Goal: Use online tool/utility: Utilize a website feature to perform a specific function

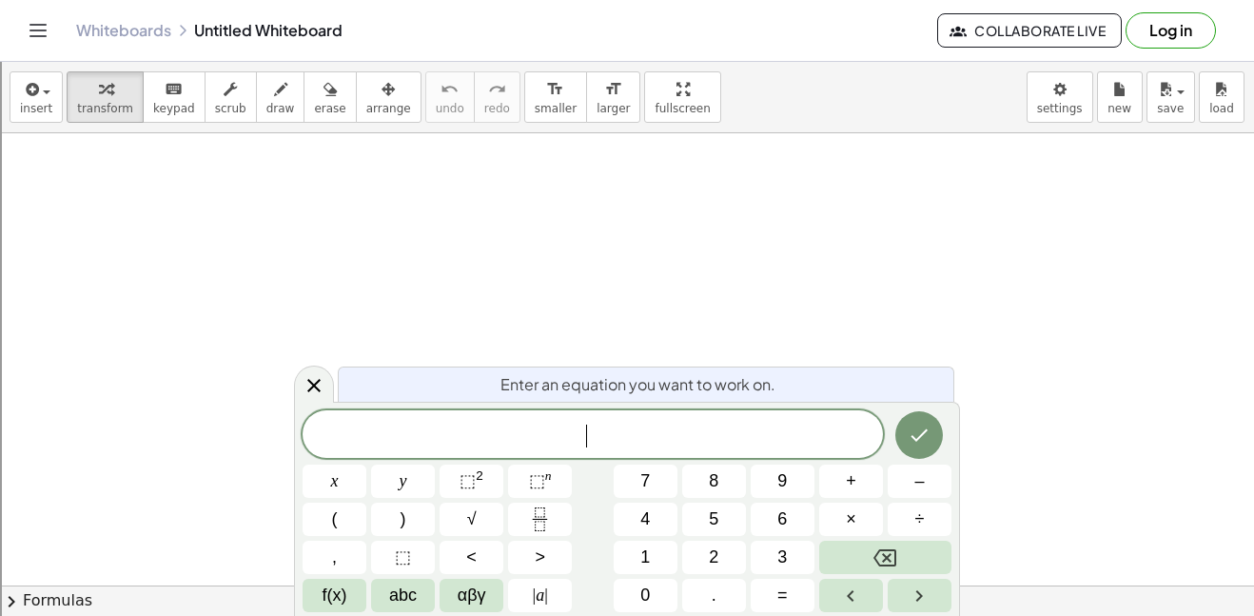
scroll to position [2, 0]
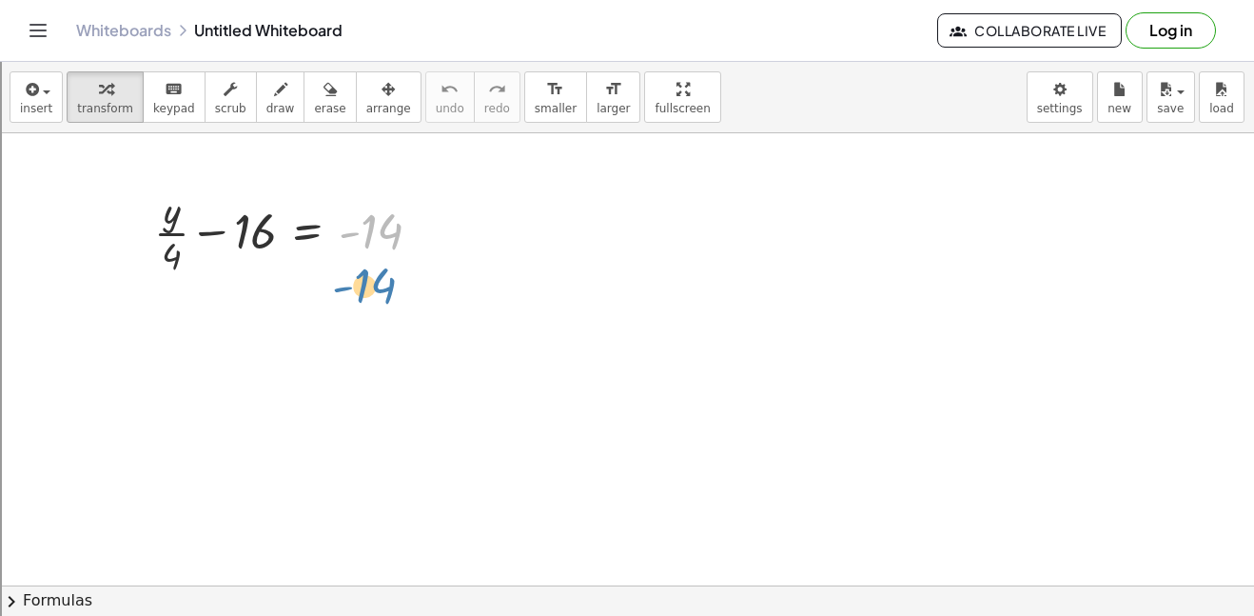
drag, startPoint x: 388, startPoint y: 232, endPoint x: 381, endPoint y: 286, distance: 54.8
drag, startPoint x: 239, startPoint y: 226, endPoint x: 229, endPoint y: 217, distance: 13.5
click at [229, 217] on div at bounding box center [295, 231] width 301 height 95
drag, startPoint x: 369, startPoint y: 224, endPoint x: 242, endPoint y: 231, distance: 127.7
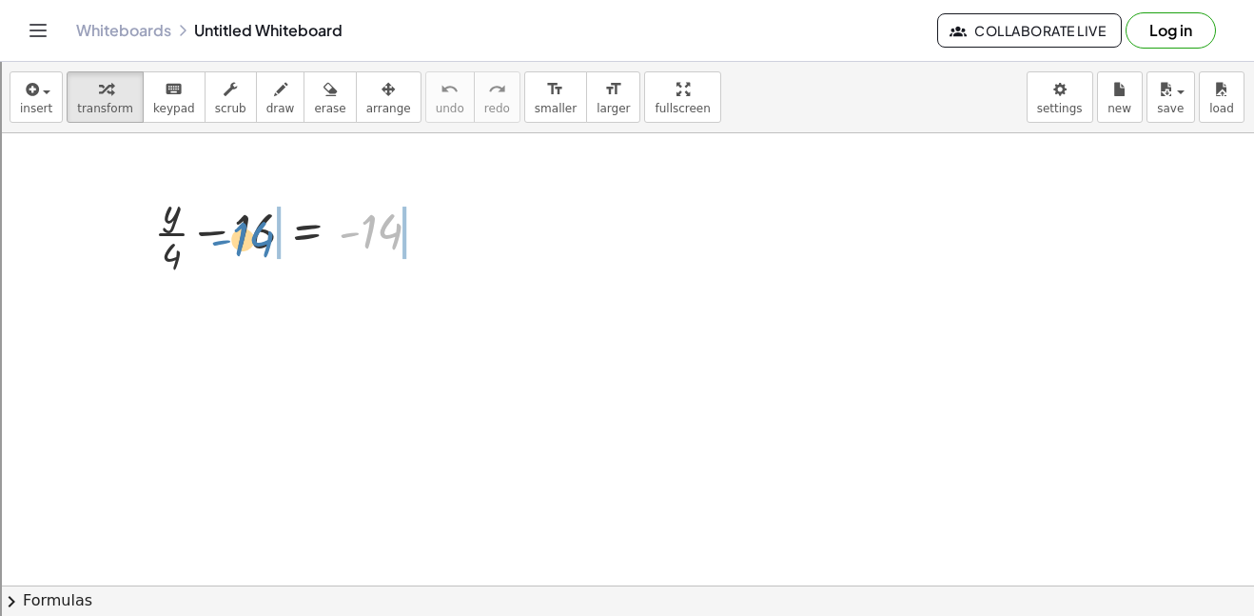
click at [242, 231] on div at bounding box center [295, 231] width 301 height 95
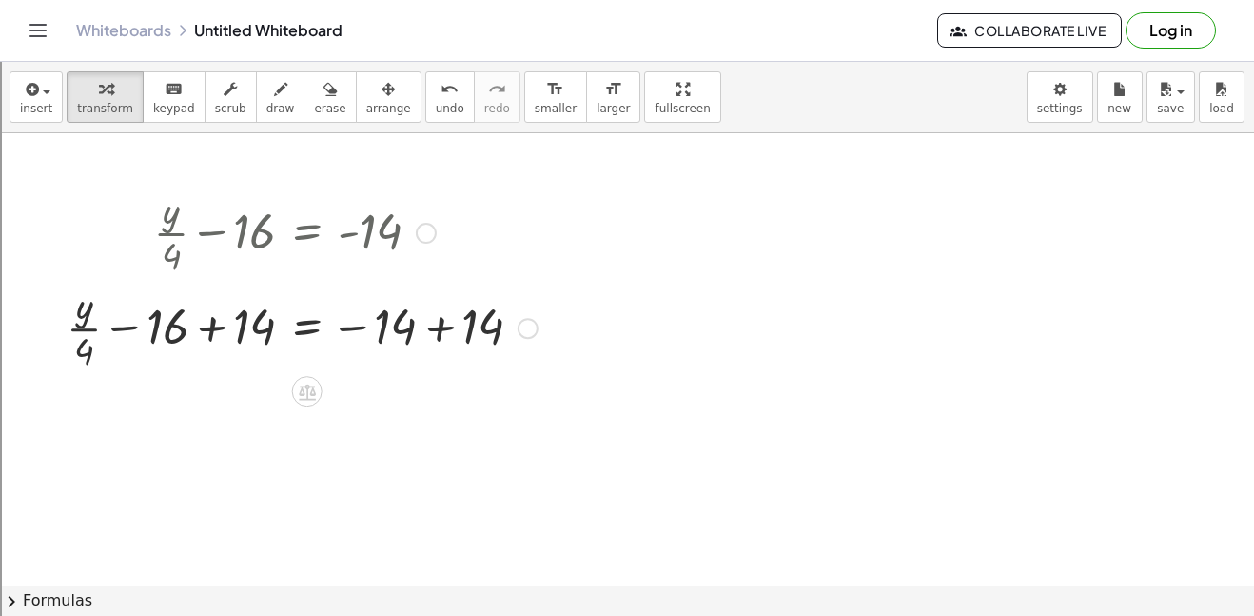
click at [206, 329] on div at bounding box center [302, 326] width 490 height 95
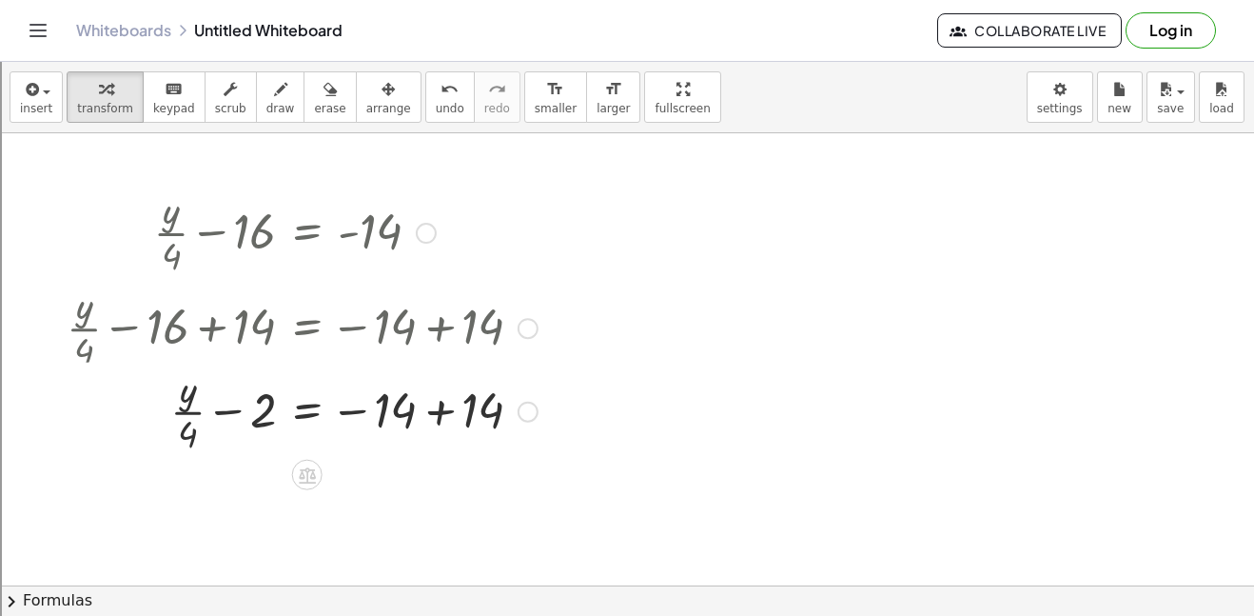
click at [437, 334] on div at bounding box center [302, 326] width 490 height 95
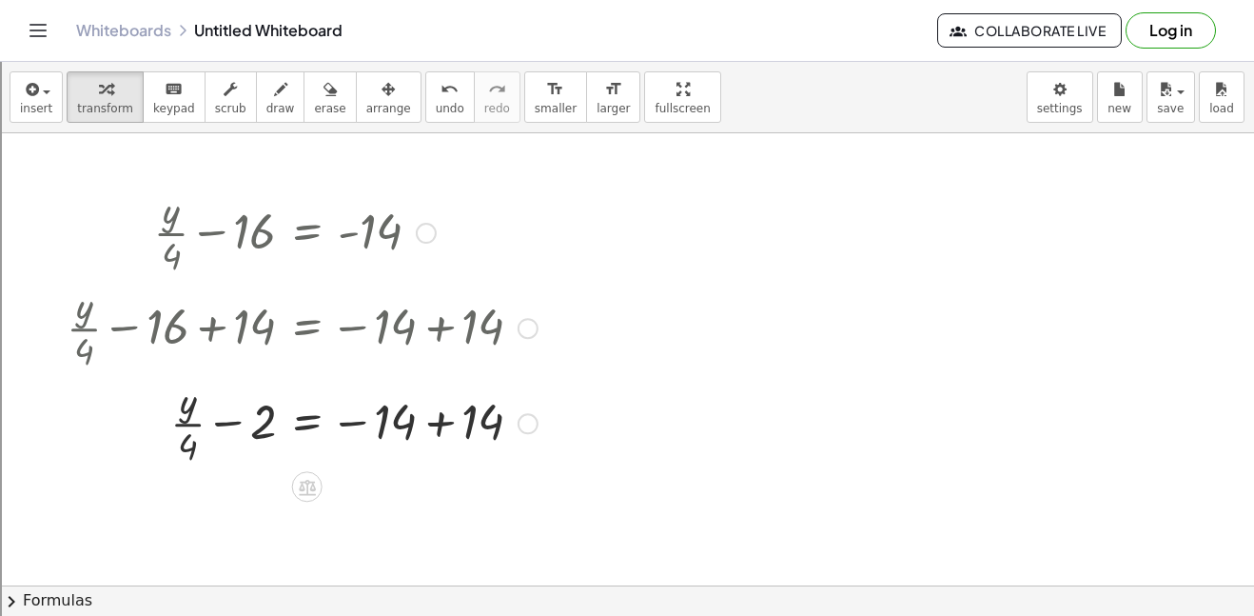
click at [444, 424] on div at bounding box center [302, 421] width 490 height 95
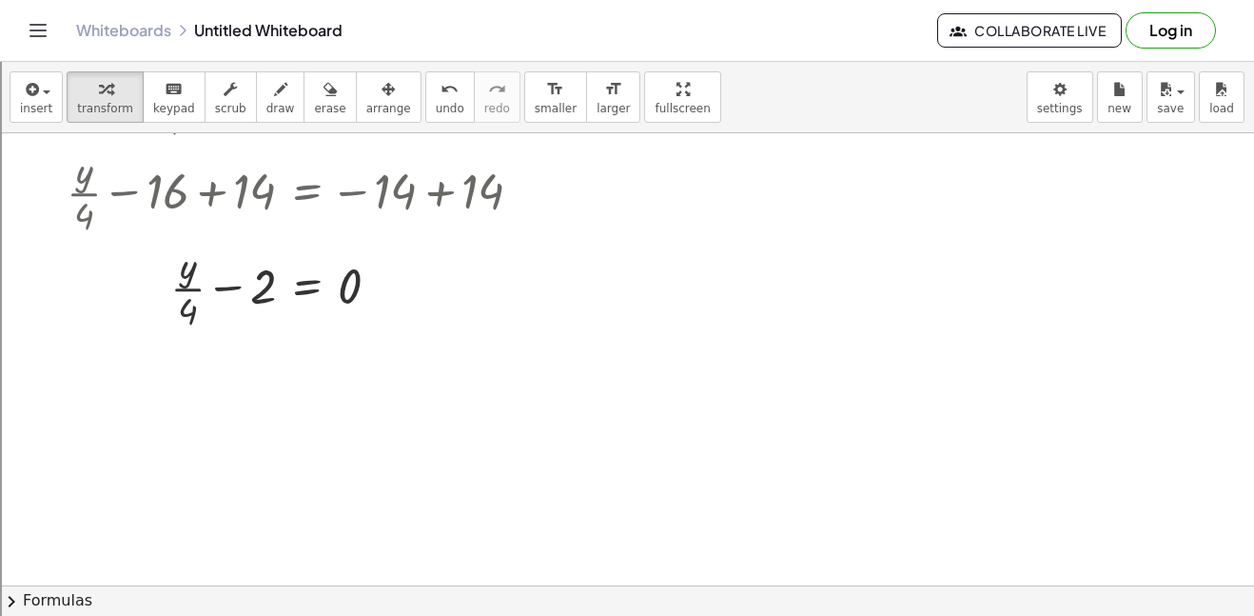
scroll to position [132, 0]
drag, startPoint x: 182, startPoint y: 292, endPoint x: 166, endPoint y: 297, distance: 16.9
click at [166, 297] on div at bounding box center [302, 289] width 490 height 95
drag, startPoint x: 266, startPoint y: 297, endPoint x: 182, endPoint y: 362, distance: 106.6
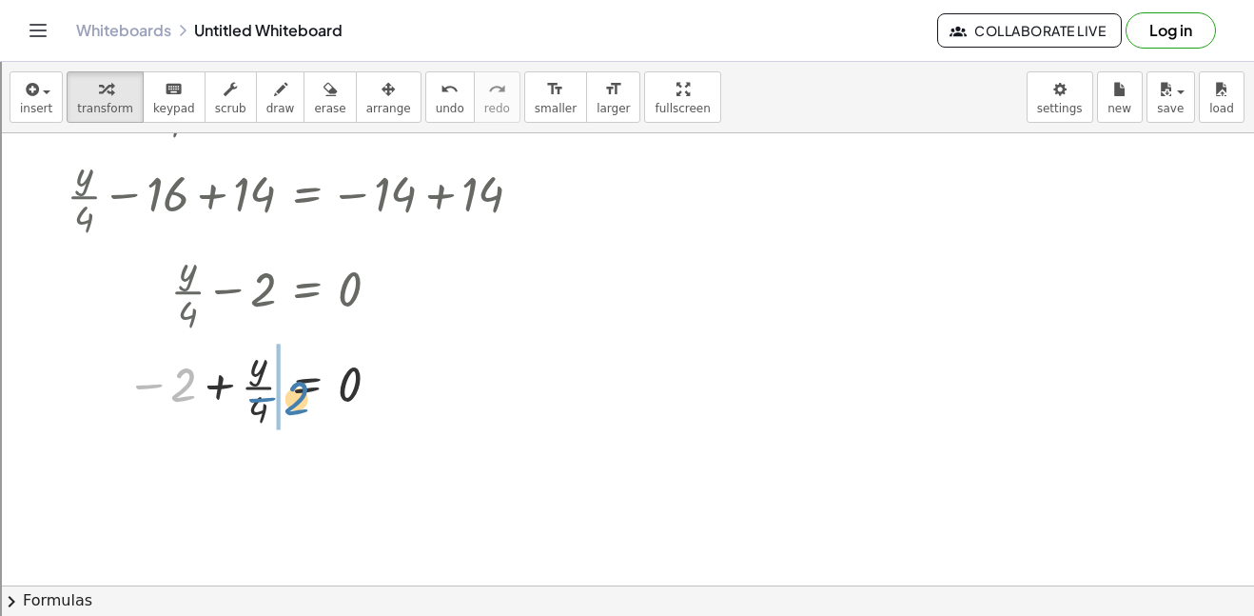
drag, startPoint x: 169, startPoint y: 376, endPoint x: 283, endPoint y: 389, distance: 114.0
click at [283, 389] on div at bounding box center [302, 384] width 490 height 95
drag, startPoint x: 180, startPoint y: 382, endPoint x: 387, endPoint y: 419, distance: 210.5
click at [387, 419] on div at bounding box center [302, 384] width 490 height 95
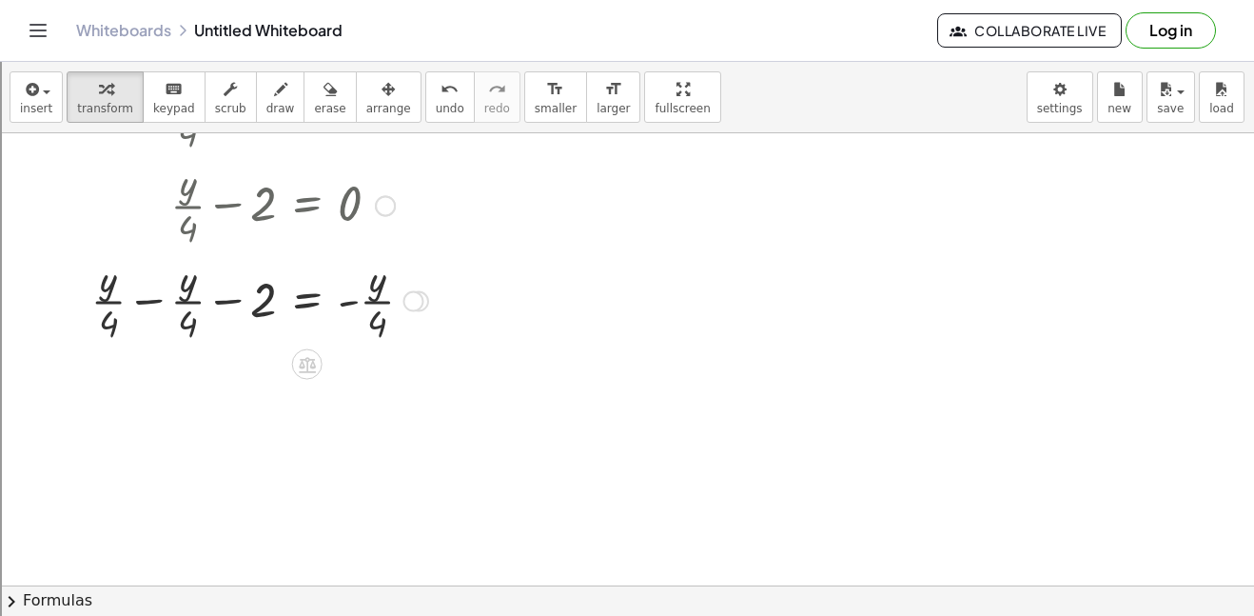
scroll to position [314, 0]
click at [153, 304] on div at bounding box center [302, 298] width 490 height 95
click at [315, 391] on div at bounding box center [302, 393] width 490 height 95
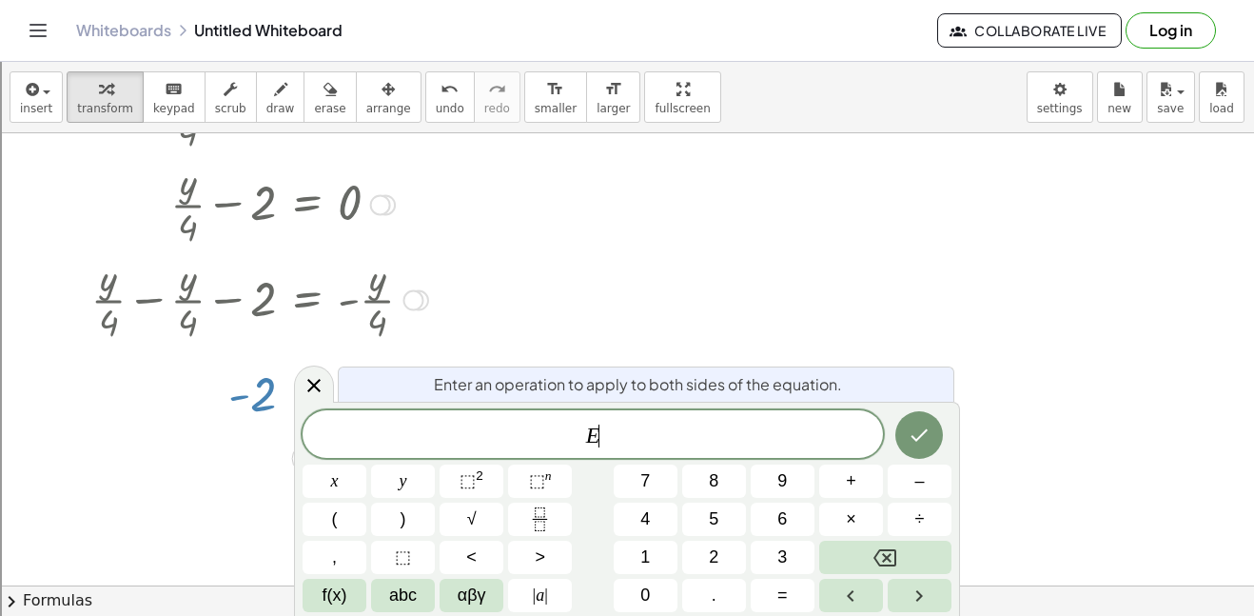
scroll to position [3, 0]
click at [438, 348] on div at bounding box center [302, 393] width 490 height 95
click at [309, 374] on icon at bounding box center [314, 385] width 23 height 23
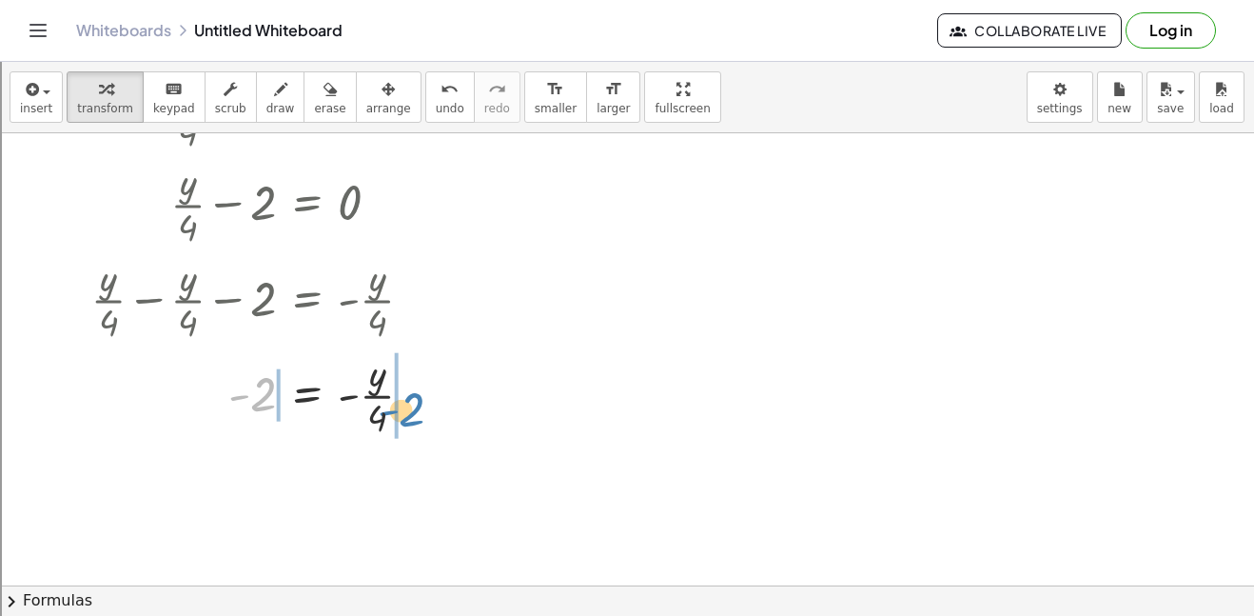
drag, startPoint x: 251, startPoint y: 388, endPoint x: 406, endPoint y: 409, distance: 156.5
click at [406, 409] on div at bounding box center [302, 393] width 490 height 95
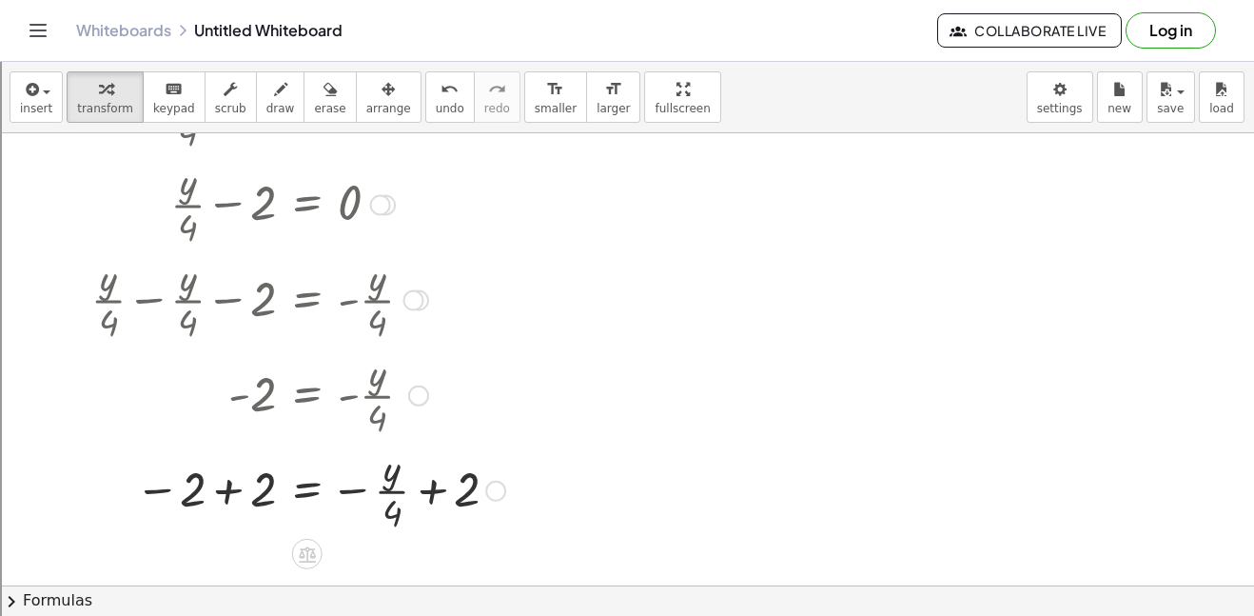
click at [215, 489] on div at bounding box center [302, 488] width 490 height 95
click at [437, 492] on div at bounding box center [302, 488] width 490 height 95
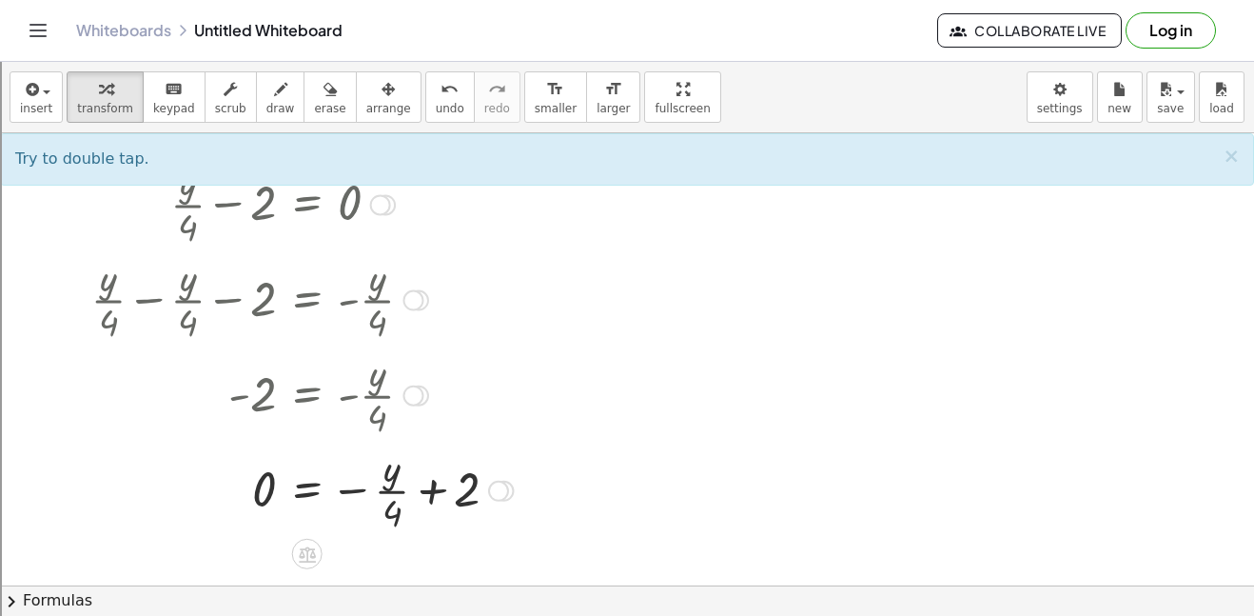
click at [427, 481] on div at bounding box center [302, 488] width 490 height 95
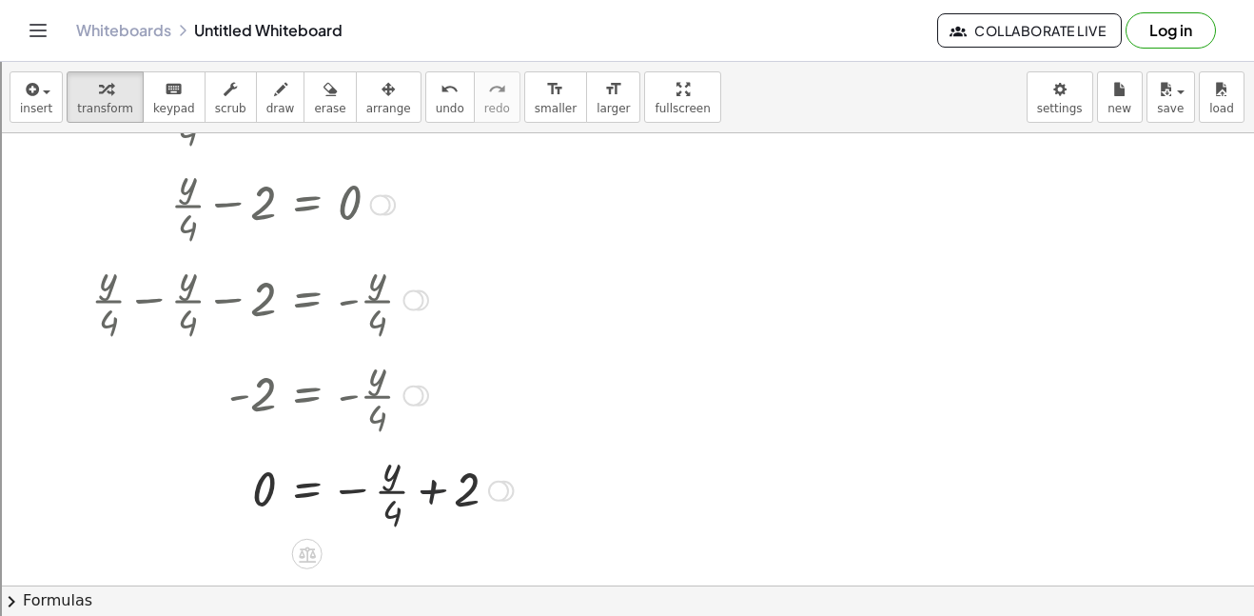
click at [427, 481] on div at bounding box center [302, 488] width 490 height 95
click at [481, 475] on div at bounding box center [308, 488] width 502 height 95
click at [425, 495] on div at bounding box center [302, 488] width 490 height 95
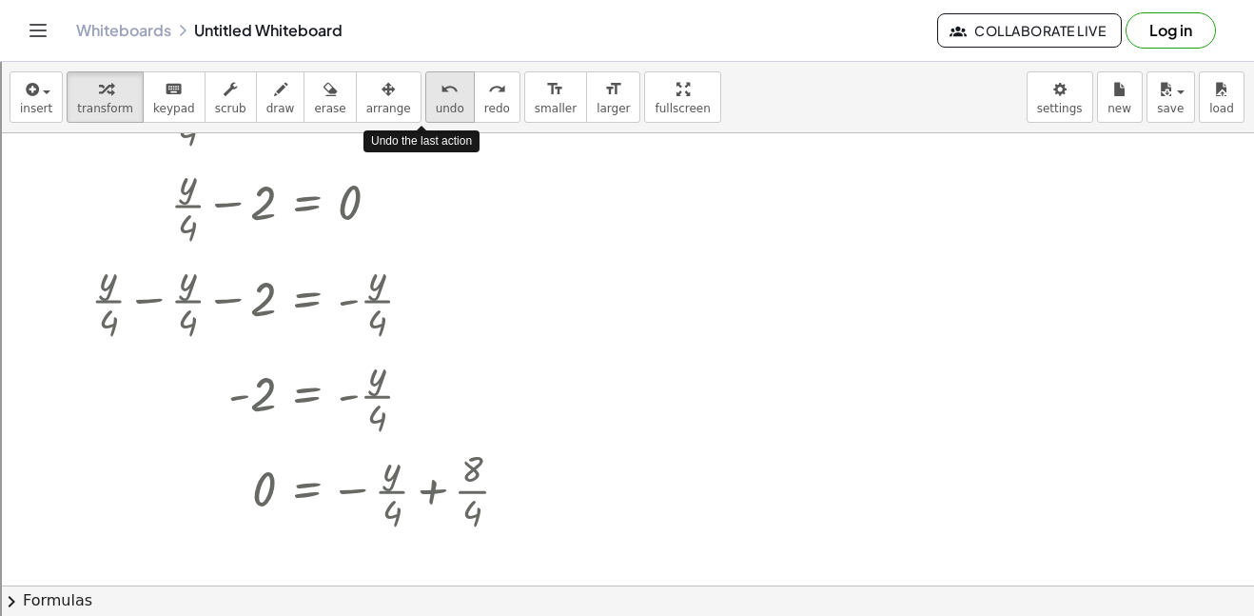
click at [441, 97] on icon "undo" at bounding box center [450, 89] width 18 height 23
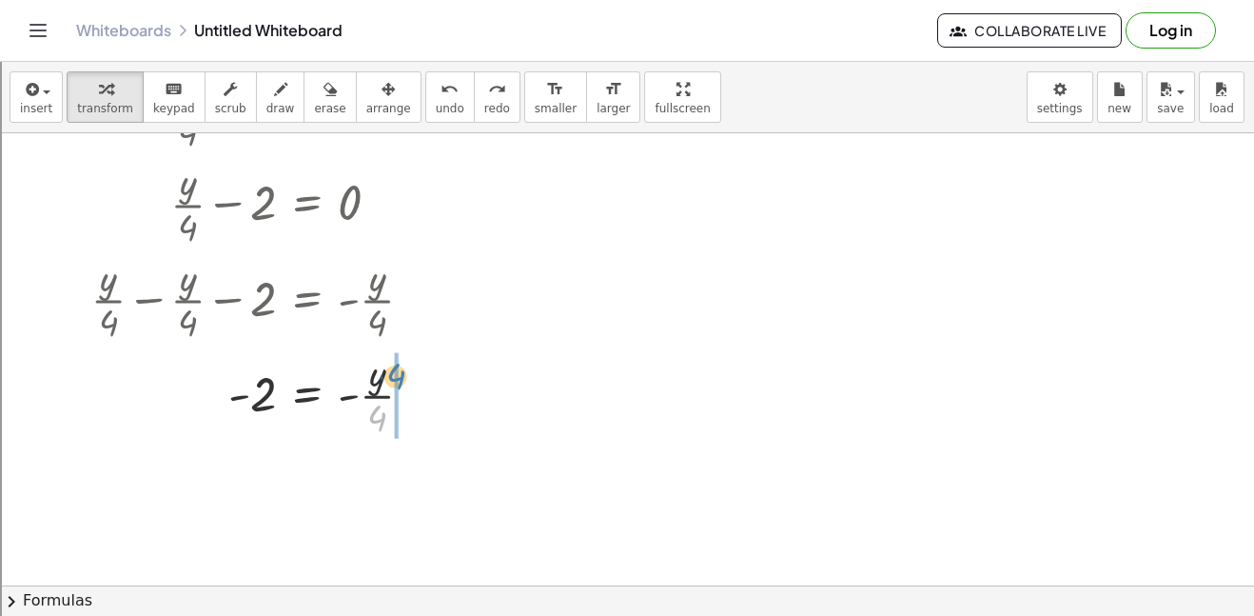
drag, startPoint x: 382, startPoint y: 412, endPoint x: 400, endPoint y: 370, distance: 45.6
click at [400, 370] on div at bounding box center [302, 393] width 490 height 95
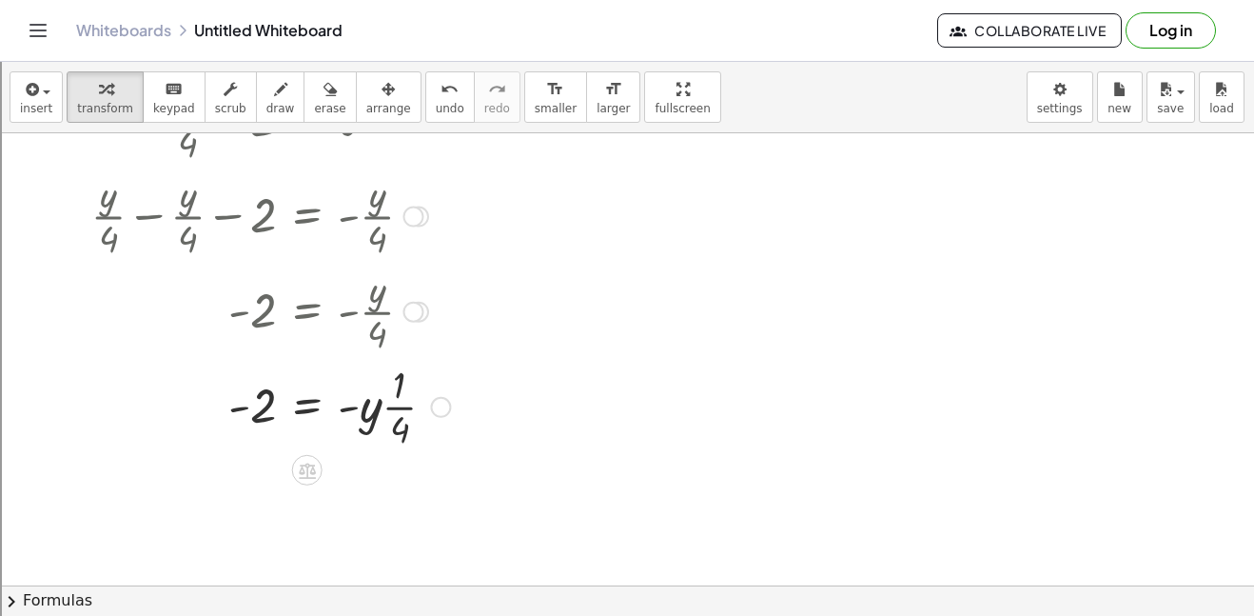
scroll to position [401, 0]
drag, startPoint x: 242, startPoint y: 400, endPoint x: 133, endPoint y: 441, distance: 116.3
click at [133, 441] on div at bounding box center [302, 402] width 490 height 95
drag, startPoint x: 267, startPoint y: 401, endPoint x: 499, endPoint y: 403, distance: 231.2
click at [499, 403] on div at bounding box center [302, 402] width 490 height 95
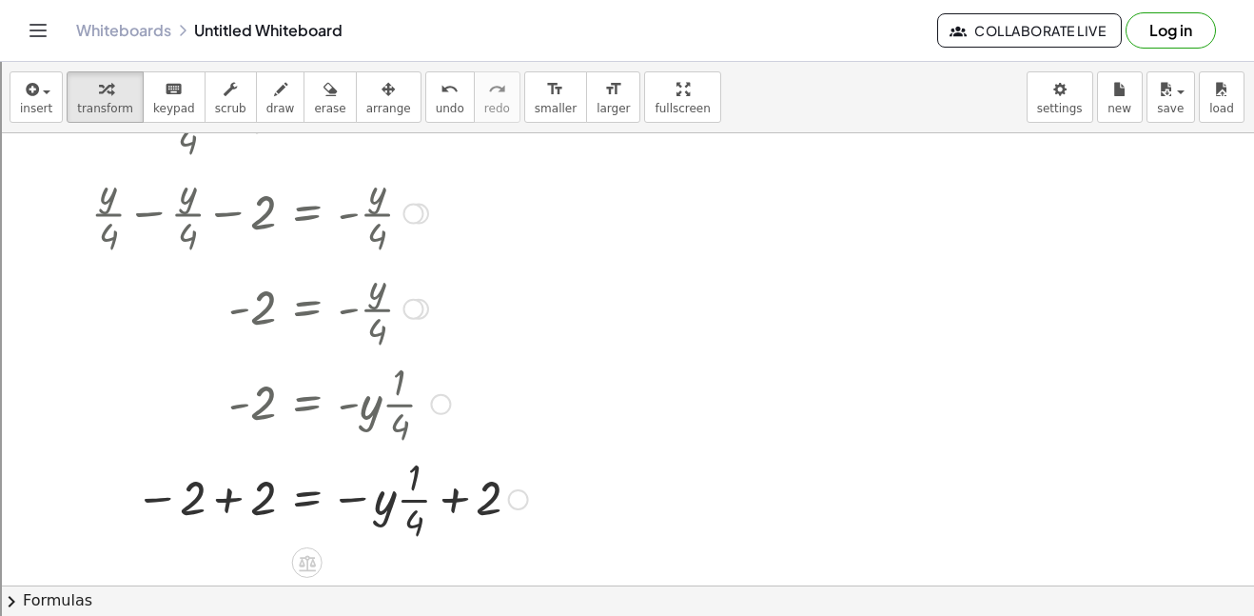
click at [452, 490] on div at bounding box center [302, 497] width 490 height 95
click at [233, 491] on div at bounding box center [302, 497] width 490 height 95
click at [452, 501] on div at bounding box center [302, 497] width 490 height 95
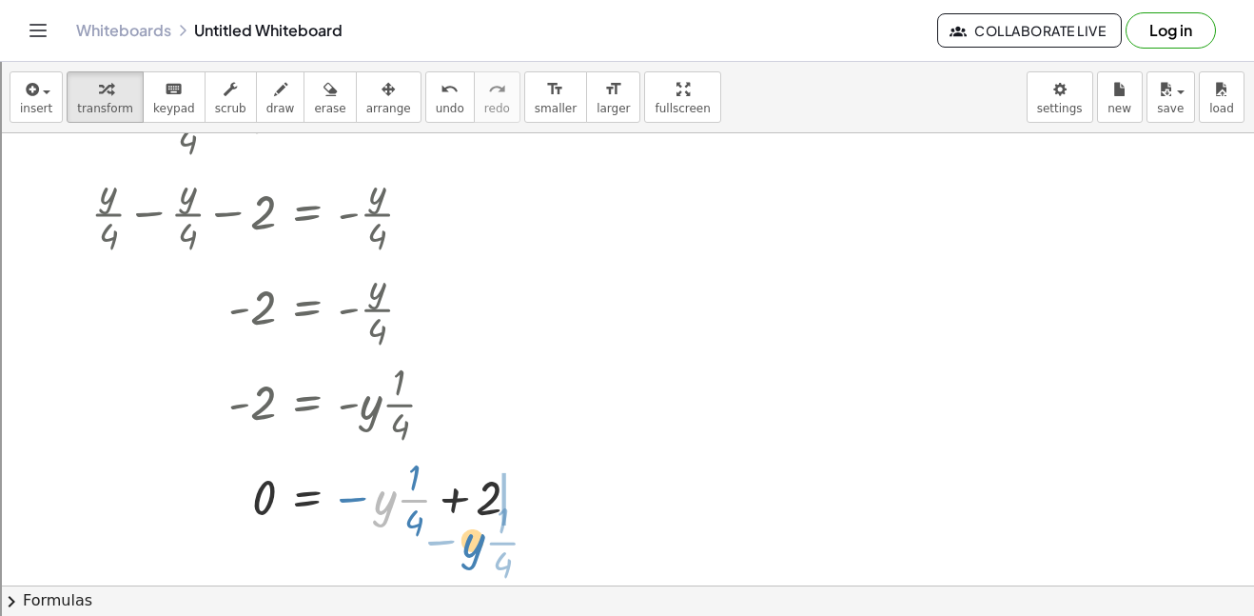
drag, startPoint x: 380, startPoint y: 506, endPoint x: 448, endPoint y: 531, distance: 72.8
click at [448, 531] on div at bounding box center [302, 497] width 490 height 95
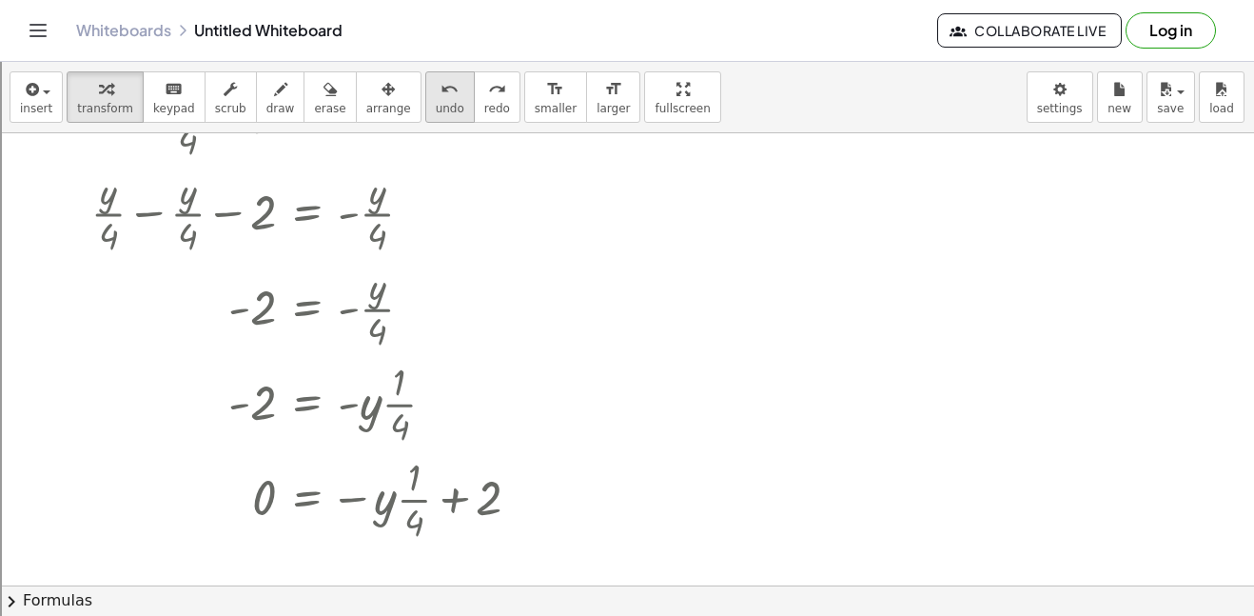
click at [441, 93] on icon "undo" at bounding box center [450, 89] width 18 height 23
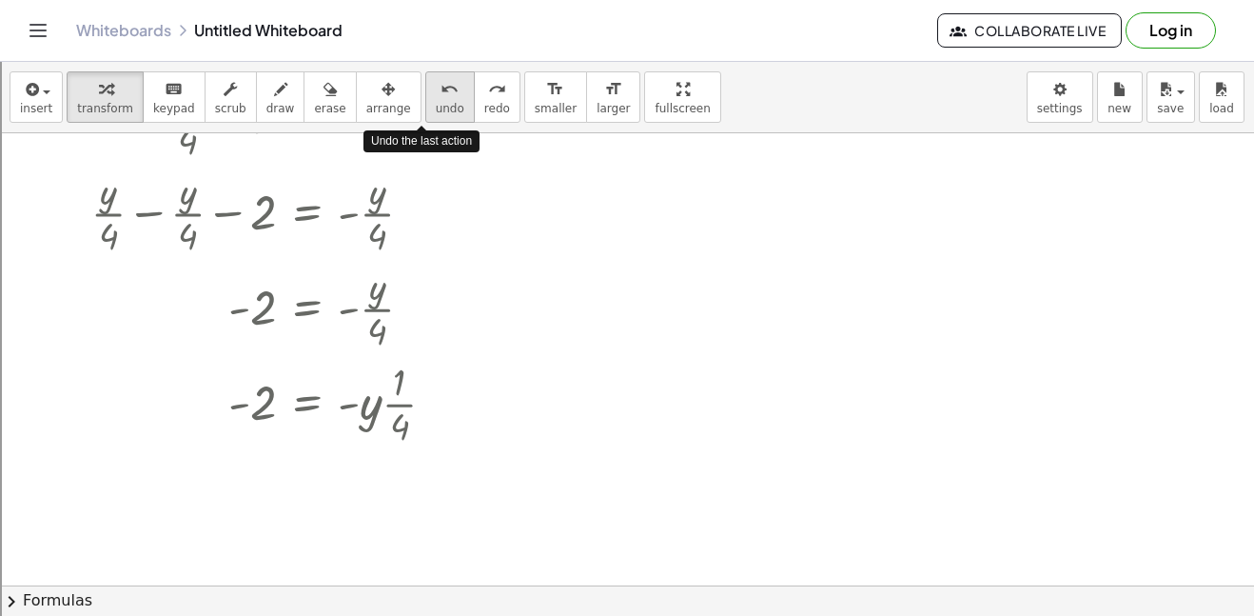
click at [441, 93] on icon "undo" at bounding box center [450, 89] width 18 height 23
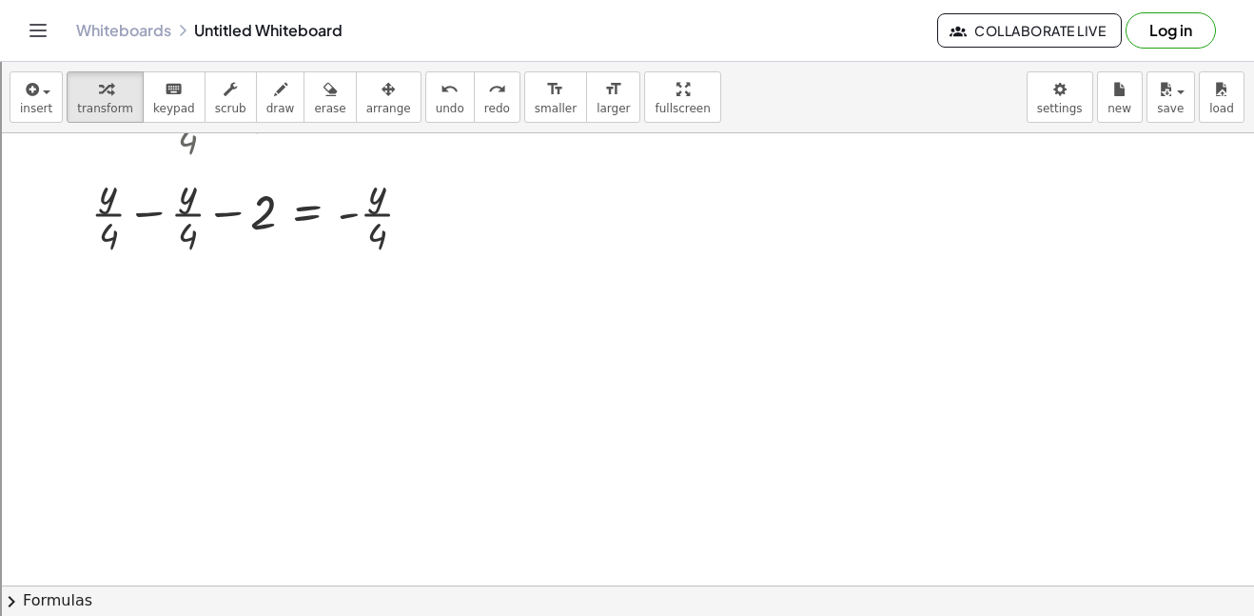
scroll to position [355, 0]
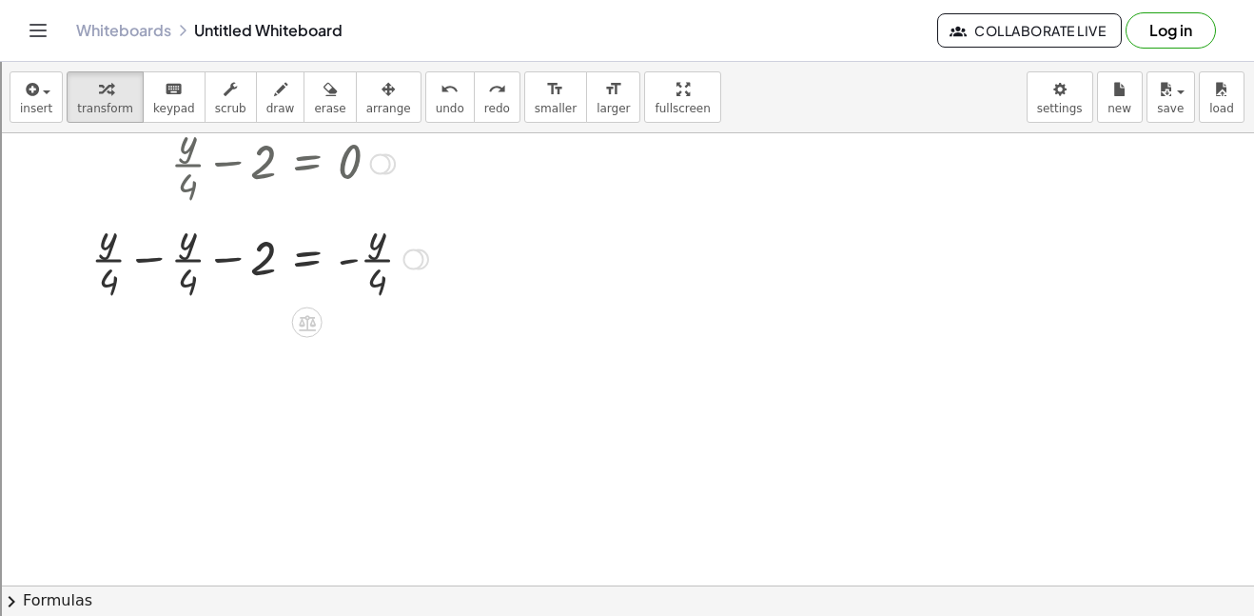
click at [148, 251] on div at bounding box center [302, 257] width 490 height 95
drag, startPoint x: 386, startPoint y: 378, endPoint x: 385, endPoint y: 336, distance: 41.9
click at [385, 336] on div at bounding box center [302, 352] width 490 height 95
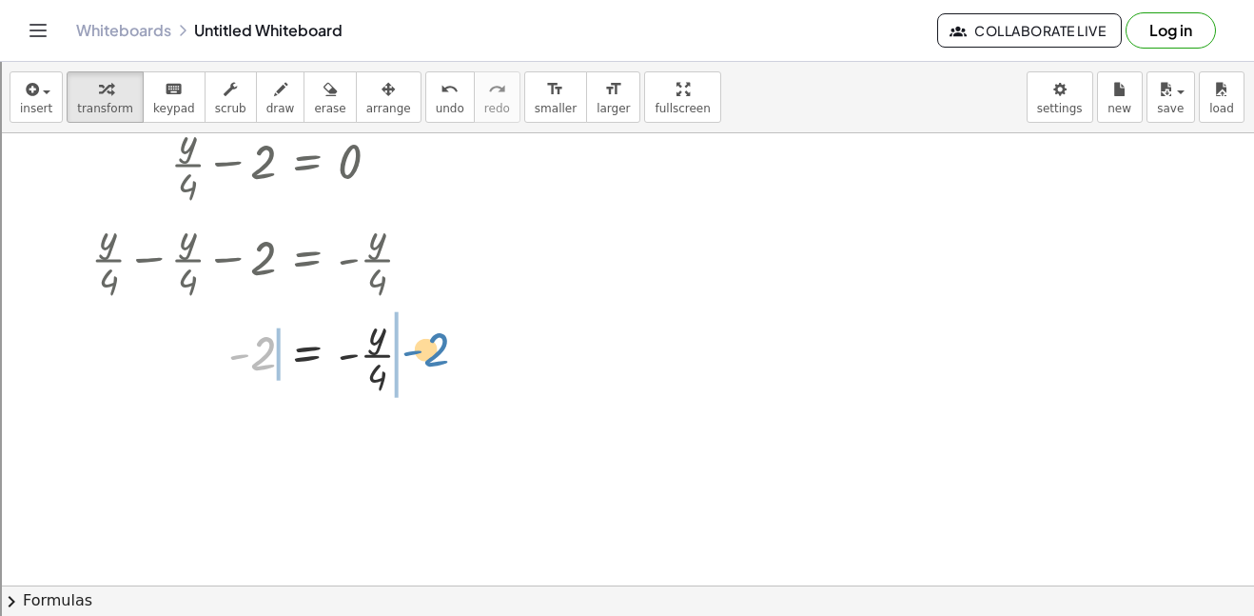
drag, startPoint x: 253, startPoint y: 354, endPoint x: 423, endPoint y: 349, distance: 170.4
click at [423, 349] on div at bounding box center [302, 352] width 490 height 95
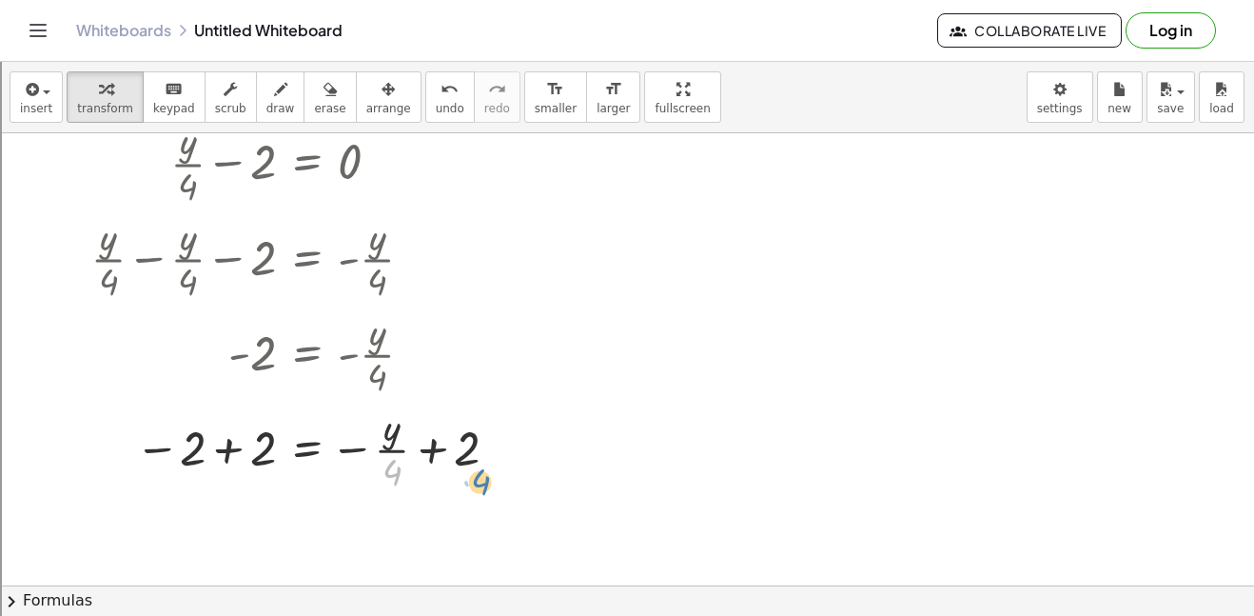
drag, startPoint x: 398, startPoint y: 466, endPoint x: 486, endPoint y: 480, distance: 89.5
click at [486, 480] on div at bounding box center [302, 448] width 490 height 95
drag, startPoint x: 395, startPoint y: 463, endPoint x: 483, endPoint y: 450, distance: 89.5
click at [483, 431] on div at bounding box center [304, 448] width 495 height 95
click at [470, 456] on div at bounding box center [302, 448] width 490 height 95
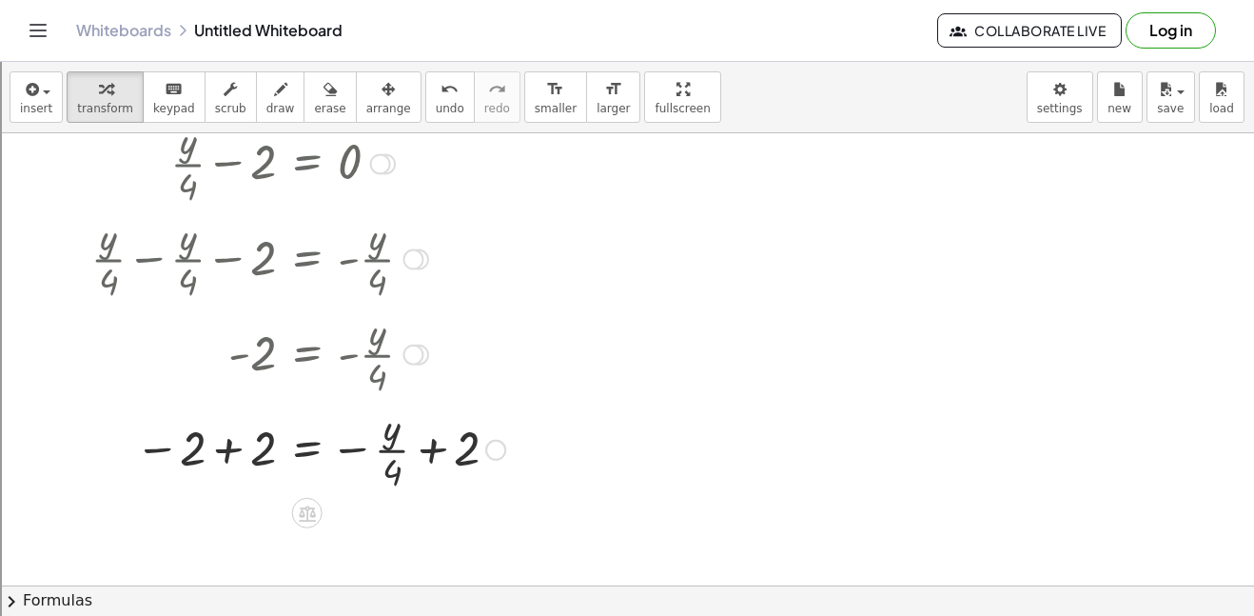
click at [432, 456] on div at bounding box center [302, 448] width 490 height 95
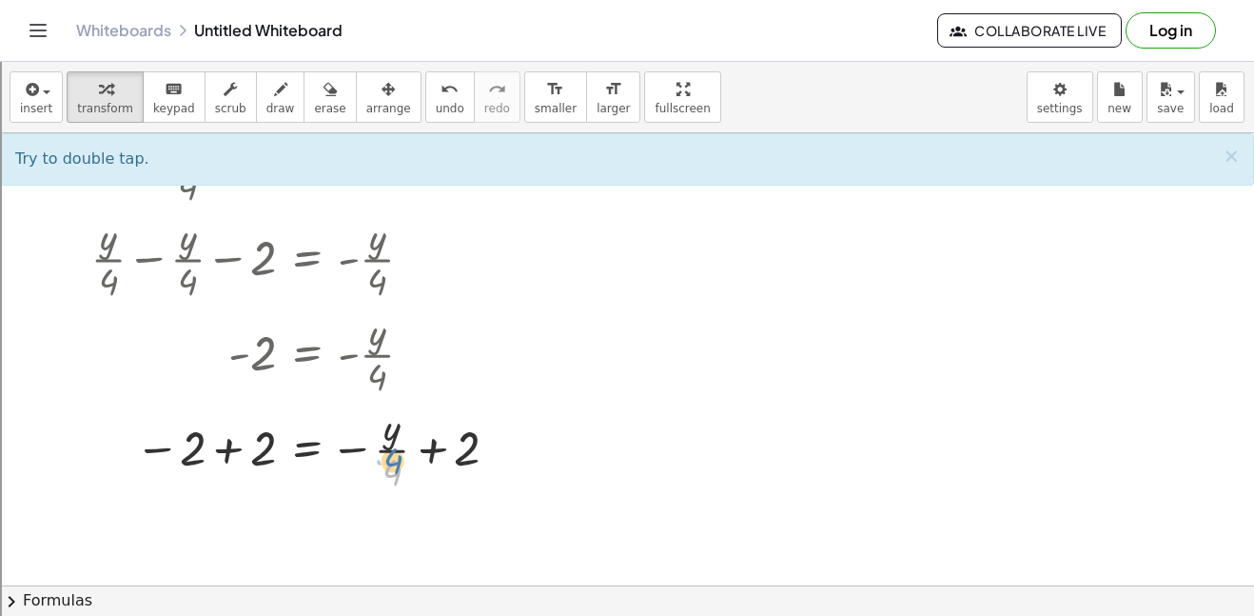
drag, startPoint x: 395, startPoint y: 468, endPoint x: 390, endPoint y: 459, distance: 10.6
click at [390, 459] on div at bounding box center [302, 448] width 490 height 95
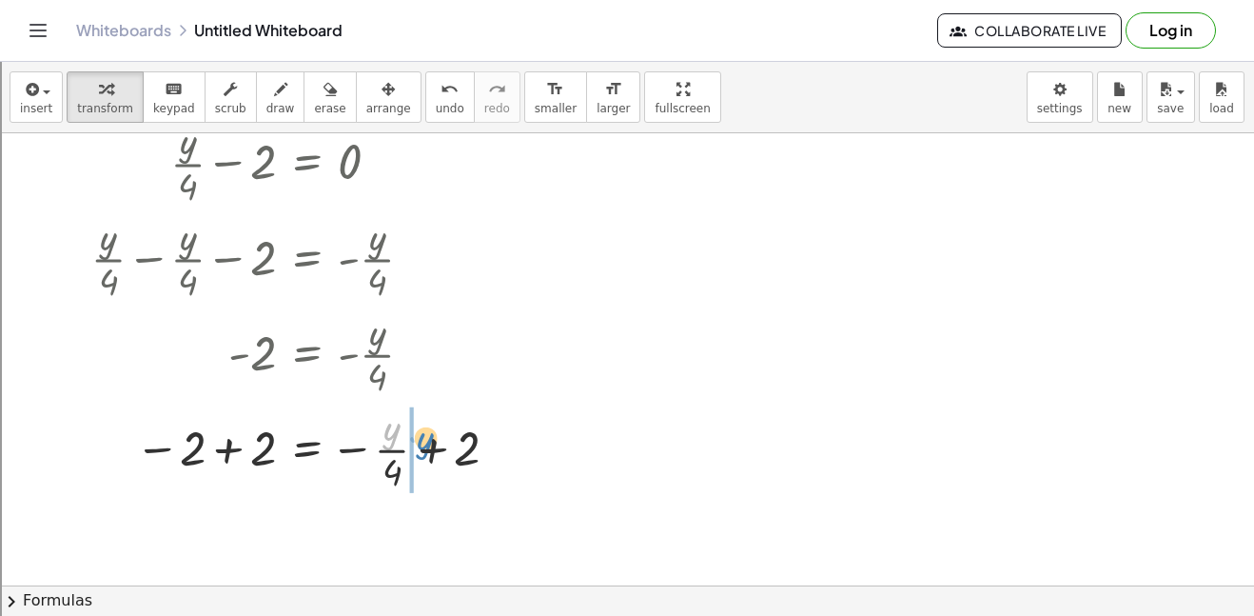
drag, startPoint x: 389, startPoint y: 426, endPoint x: 419, endPoint y: 436, distance: 31.0
click at [419, 436] on div at bounding box center [302, 448] width 490 height 95
click at [454, 451] on div at bounding box center [302, 448] width 490 height 95
click at [456, 453] on div at bounding box center [302, 448] width 490 height 95
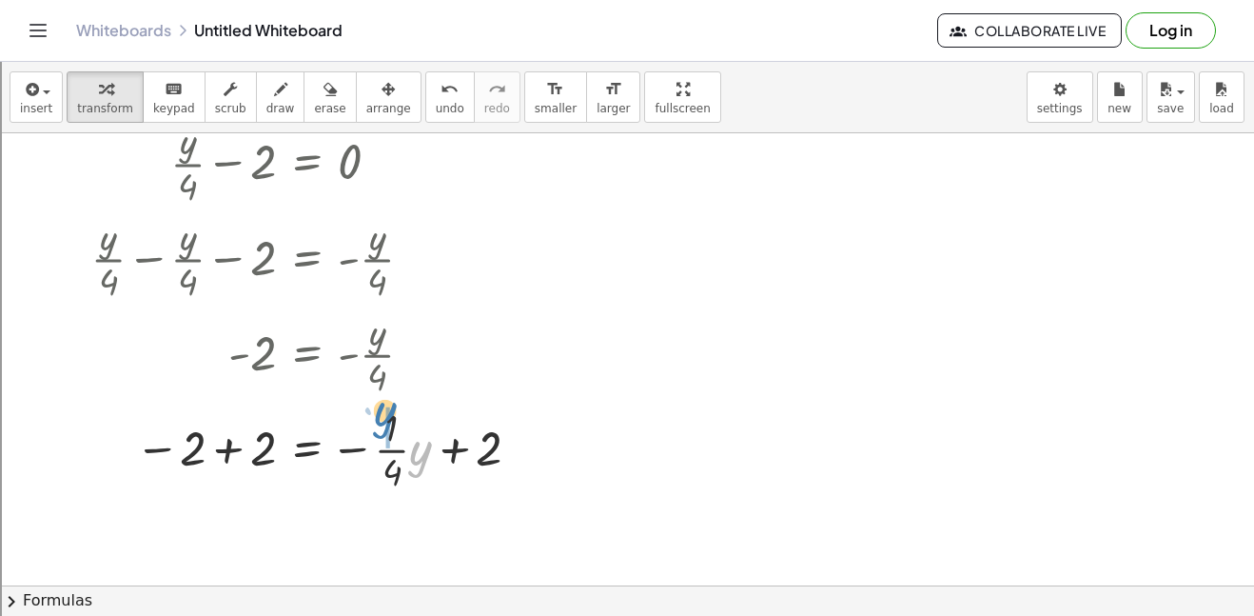
drag, startPoint x: 413, startPoint y: 443, endPoint x: 376, endPoint y: 407, distance: 51.8
click at [376, 407] on div at bounding box center [302, 448] width 490 height 95
click at [441, 442] on div at bounding box center [302, 448] width 490 height 95
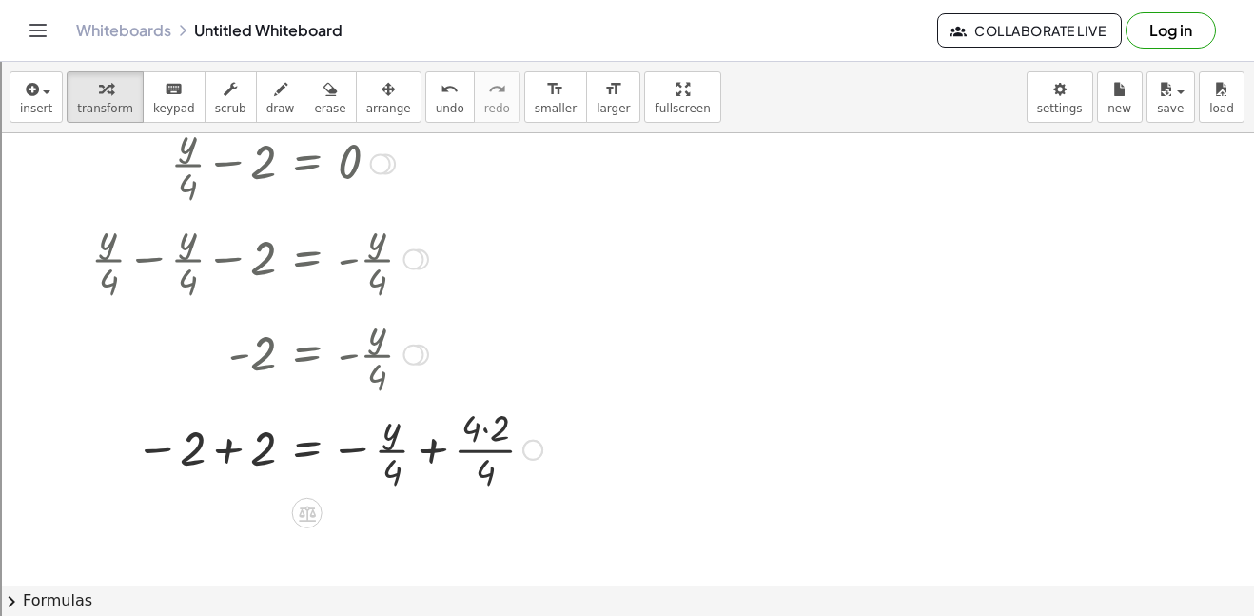
click at [492, 437] on div at bounding box center [304, 448] width 495 height 95
drag, startPoint x: 401, startPoint y: 475, endPoint x: 493, endPoint y: 484, distance: 92.8
click at [493, 484] on div at bounding box center [302, 448] width 490 height 95
click at [544, 450] on div at bounding box center [326, 448] width 538 height 95
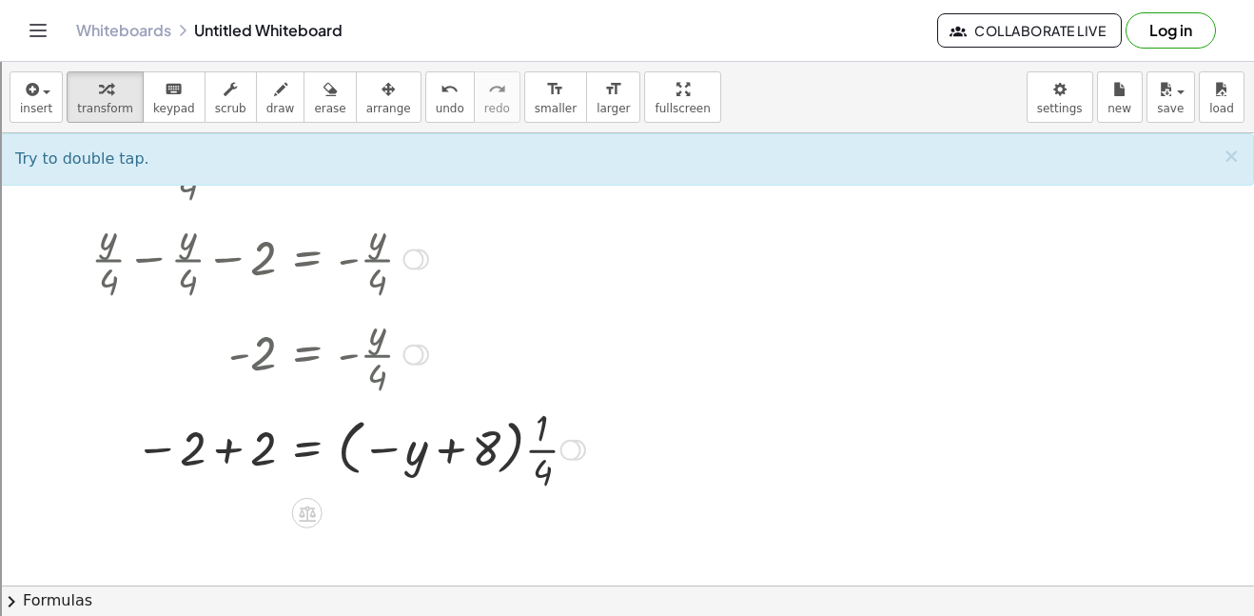
click at [456, 452] on div at bounding box center [326, 448] width 538 height 95
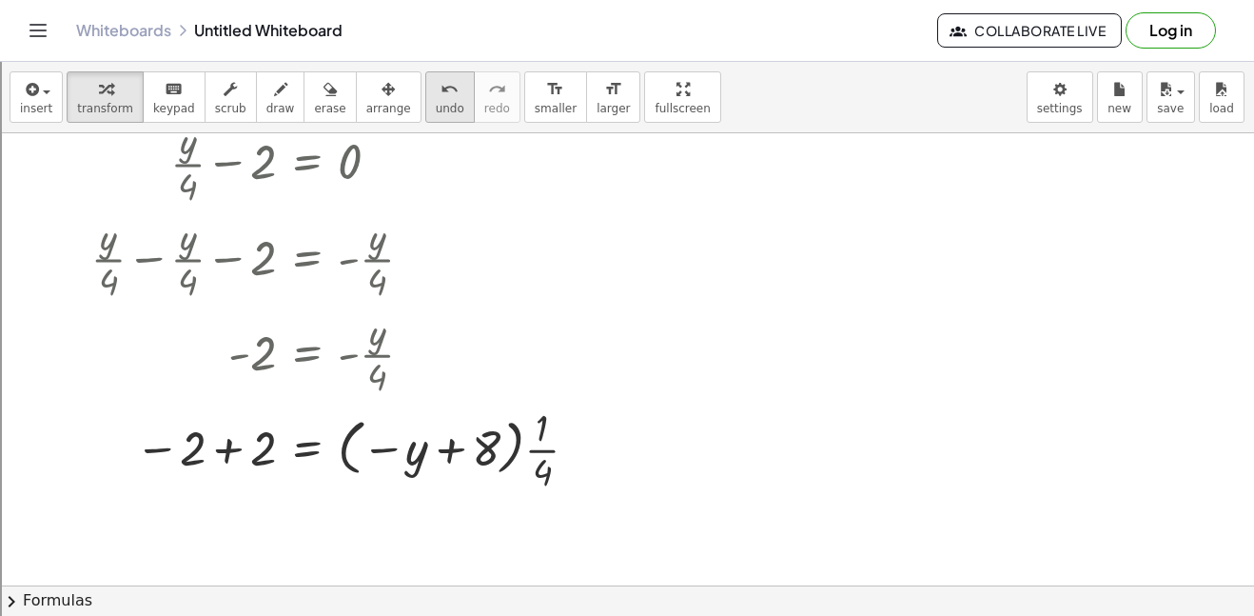
click at [436, 102] on span "undo" at bounding box center [450, 108] width 29 height 13
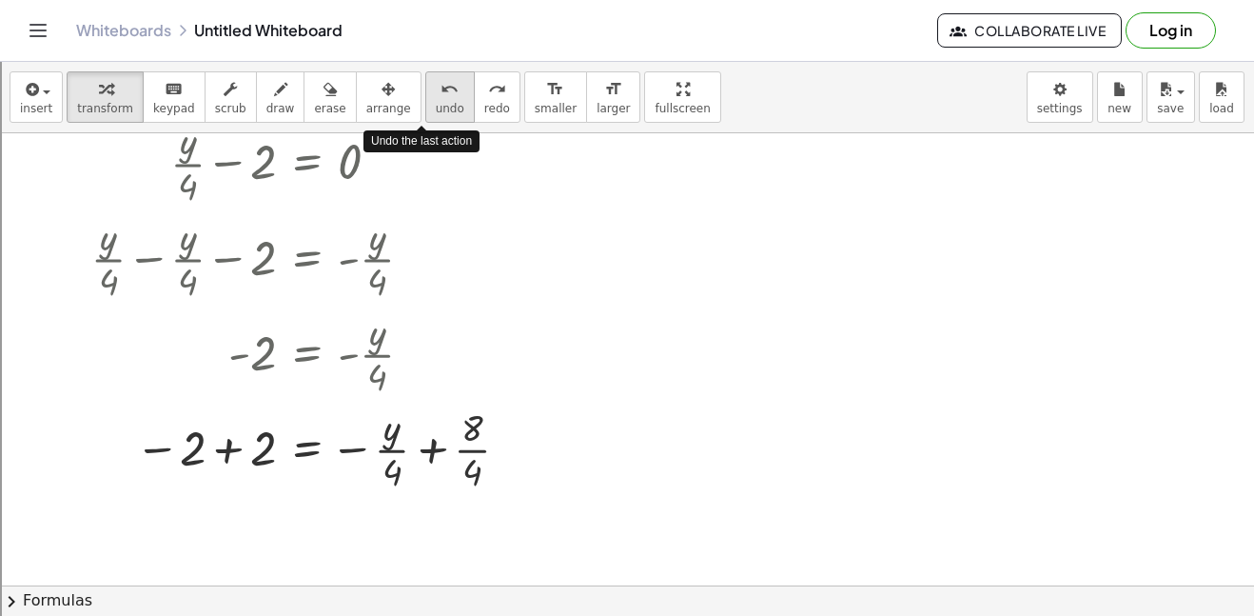
click at [436, 103] on span "undo" at bounding box center [450, 108] width 29 height 13
click at [484, 435] on div at bounding box center [304, 448] width 495 height 95
click at [424, 445] on div at bounding box center [302, 448] width 490 height 95
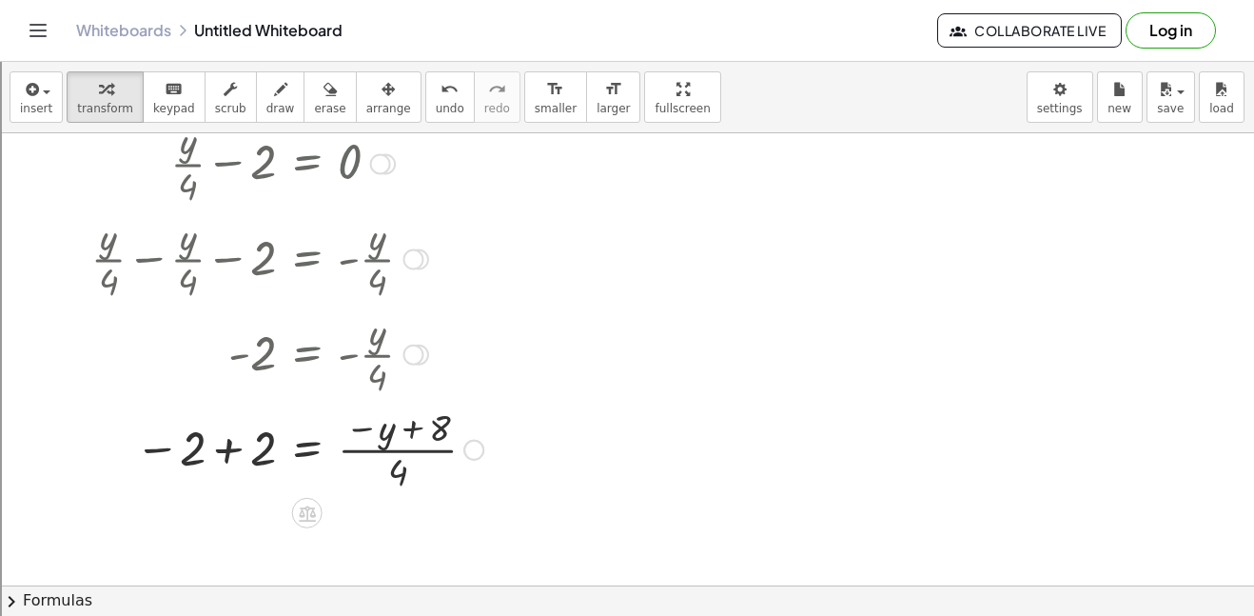
click at [207, 453] on div at bounding box center [302, 448] width 490 height 95
drag, startPoint x: 207, startPoint y: 453, endPoint x: 316, endPoint y: 106, distance: 363.8
click at [316, 106] on div "insert select one: Math Expression Function Text Youtube Video Graphing Geometr…" at bounding box center [627, 339] width 1254 height 554
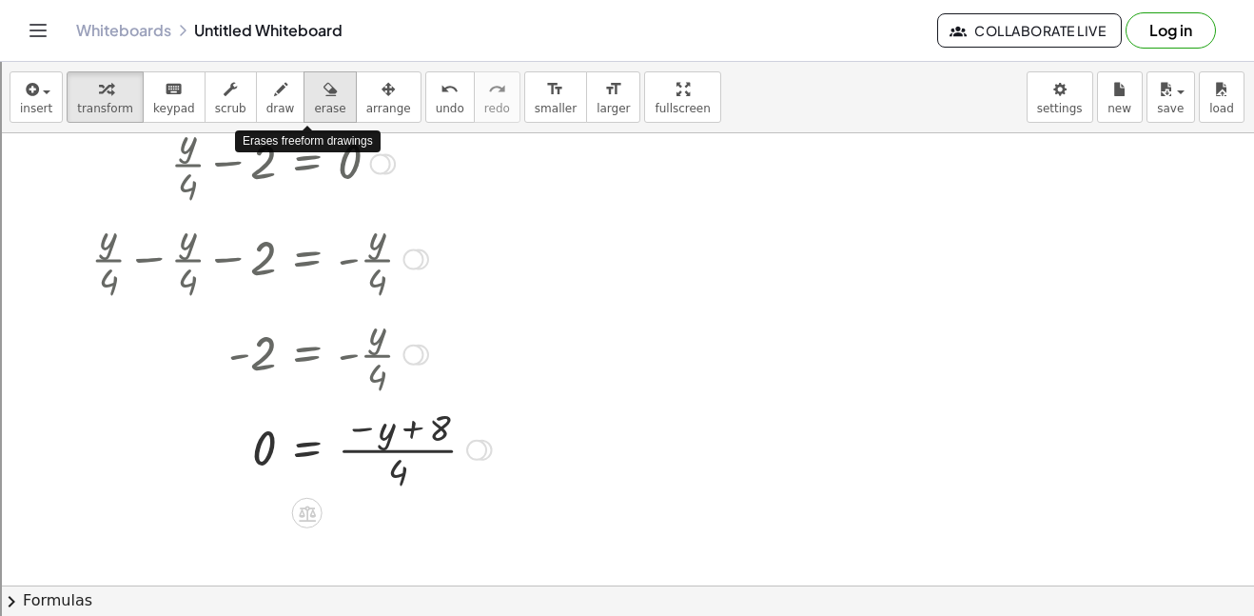
click at [314, 106] on span "erase" at bounding box center [329, 108] width 31 height 13
